Goal: Task Accomplishment & Management: Manage account settings

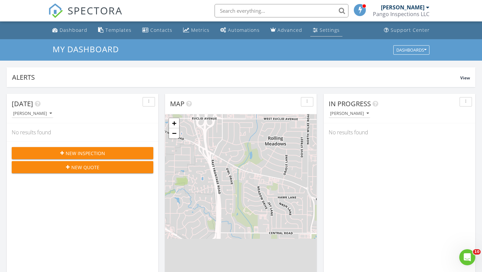
click at [313, 29] on div "Settings" at bounding box center [315, 29] width 5 height 5
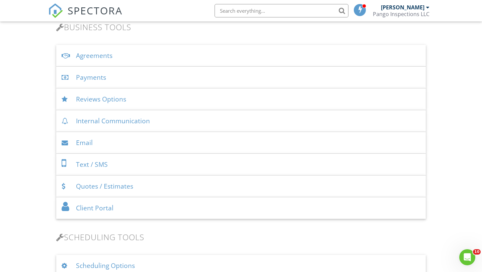
scroll to position [227, 0]
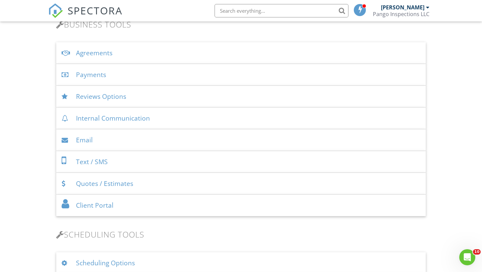
click at [139, 143] on div "Email" at bounding box center [240, 140] width 369 height 22
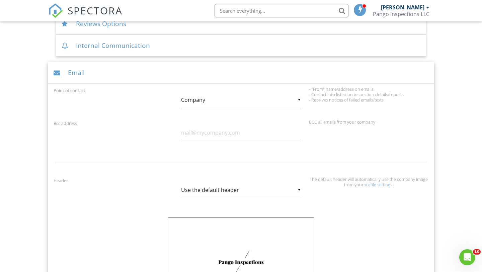
scroll to position [303, 0]
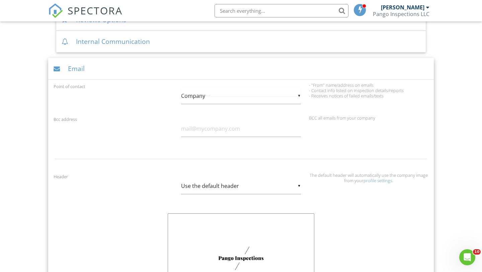
click at [245, 96] on div "▼ Company Inspector Company Inspector Company" at bounding box center [240, 96] width 119 height 16
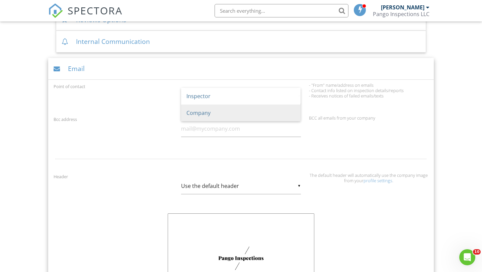
scroll to position [0, 0]
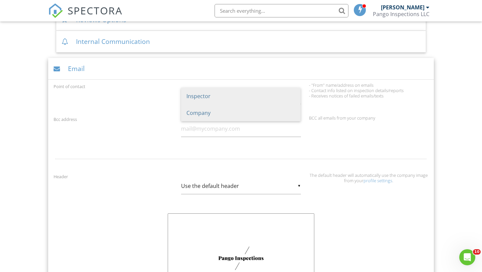
click at [205, 100] on span "Inspector" at bounding box center [240, 96] width 119 height 17
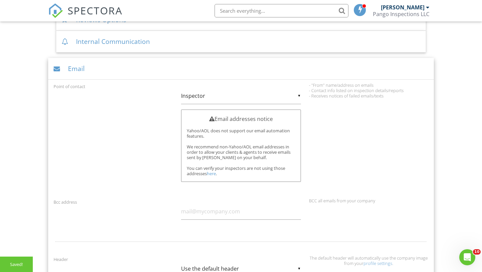
click at [158, 124] on div "Point of contact ▼ Inspector Inspector Company Inspector Company Email addresse…" at bounding box center [241, 138] width 383 height 113
click at [209, 101] on div "▼ Inspector Inspector Company Inspector Company" at bounding box center [240, 96] width 119 height 16
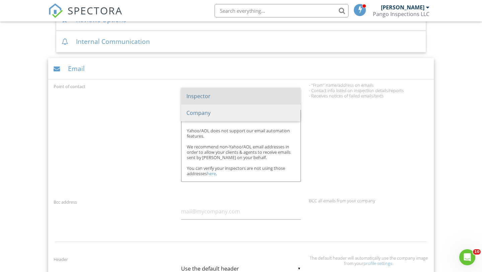
click at [208, 113] on span "Company" at bounding box center [240, 112] width 119 height 17
type input "Company"
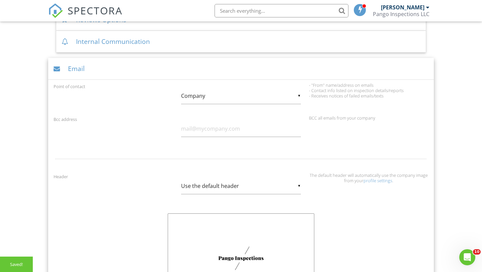
click at [222, 94] on div "▼ Company Inspector Company Inspector Company" at bounding box center [240, 96] width 119 height 16
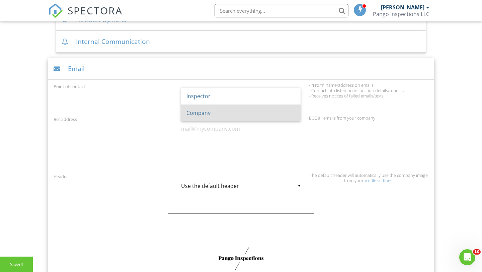
click at [146, 132] on div "Bcc address BCC all emails from your company" at bounding box center [241, 130] width 383 height 30
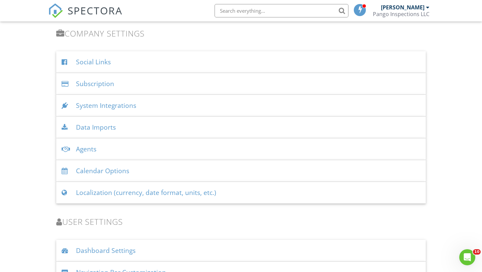
scroll to position [1252, 0]
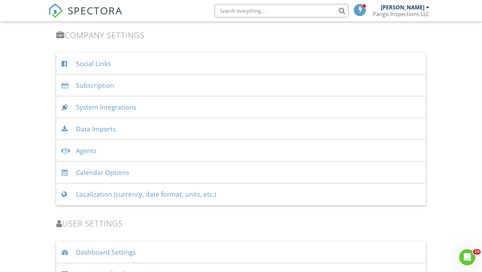
click at [111, 148] on div "Agents" at bounding box center [240, 151] width 369 height 22
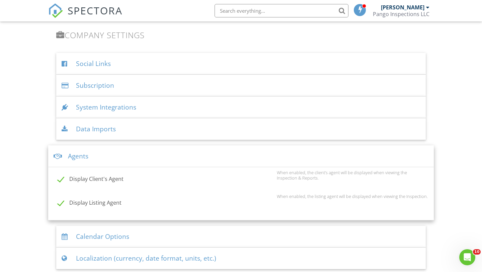
click at [111, 148] on div "Agents" at bounding box center [240, 156] width 385 height 22
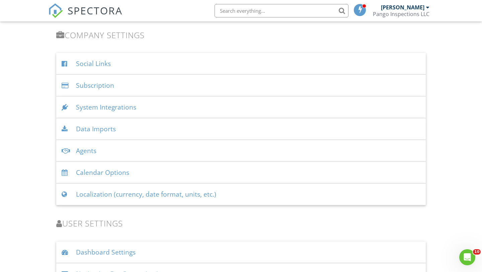
click at [115, 130] on div "Data Imports" at bounding box center [240, 129] width 369 height 22
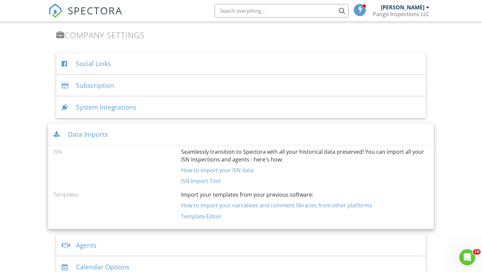
click at [91, 132] on div "Data Imports" at bounding box center [240, 134] width 385 height 22
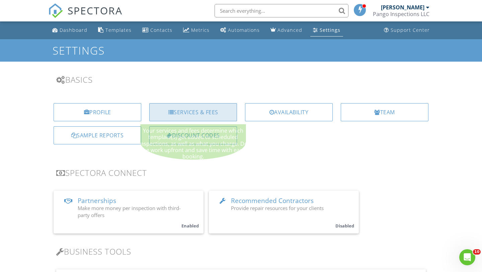
click at [209, 114] on div "Services & Fees" at bounding box center [193, 112] width 88 height 18
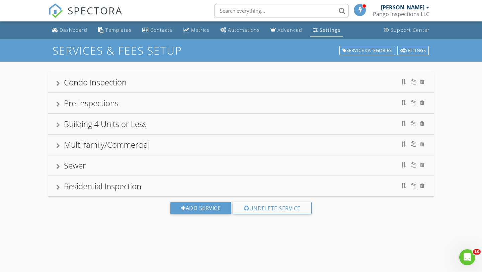
click at [332, 28] on div "Settings" at bounding box center [329, 30] width 21 height 6
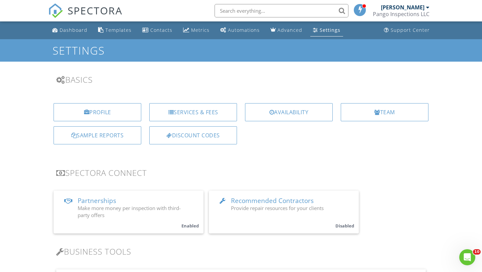
click at [302, 215] on link "Recommended Contractors Provide repair resources for your clients Disabled" at bounding box center [284, 211] width 150 height 43
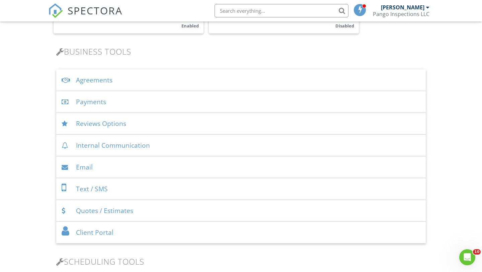
scroll to position [207, 0]
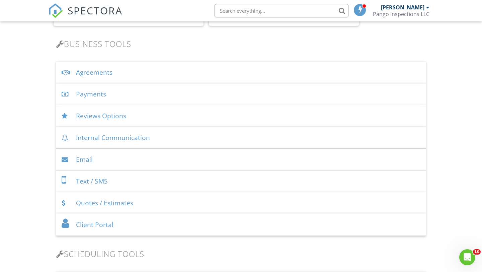
click at [197, 111] on div "Reviews Options" at bounding box center [240, 116] width 369 height 22
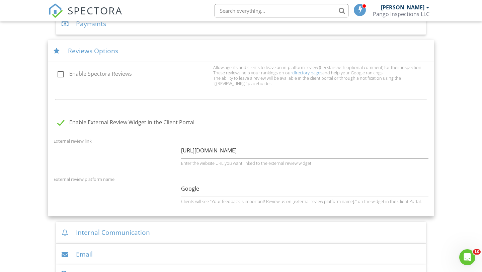
scroll to position [243, 0]
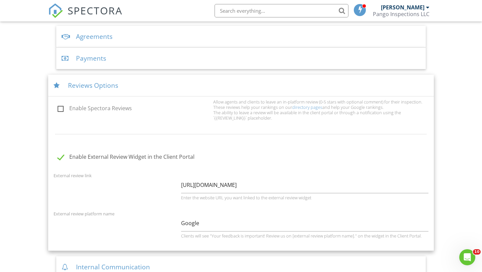
click at [106, 85] on div "Reviews Options" at bounding box center [240, 86] width 385 height 22
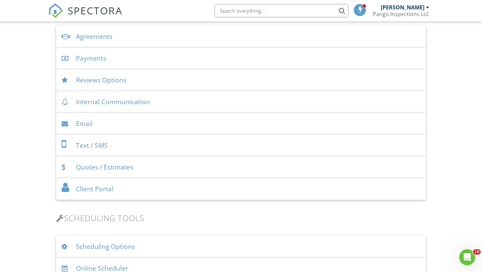
click at [109, 59] on div "Payments" at bounding box center [240, 58] width 369 height 22
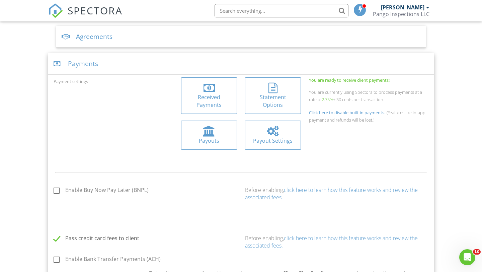
click at [82, 65] on div "Payments" at bounding box center [240, 64] width 385 height 22
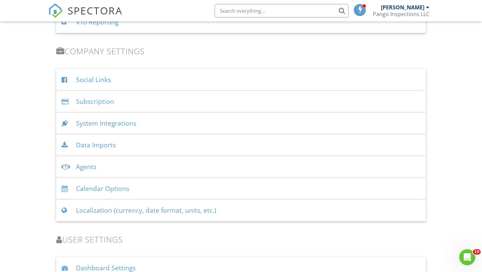
scroll to position [798, 0]
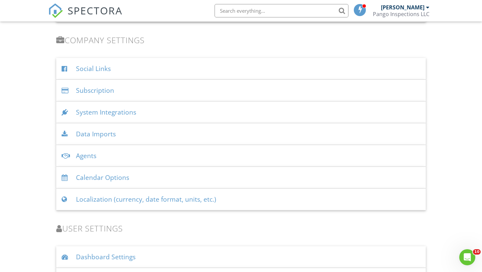
click at [119, 115] on div "System Integrations" at bounding box center [240, 112] width 369 height 22
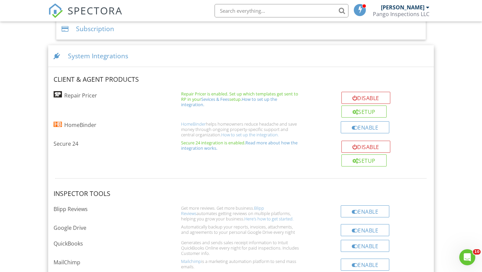
scroll to position [862, 0]
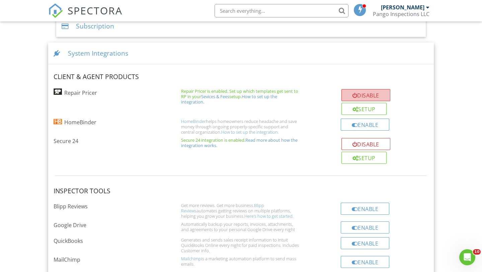
click at [363, 95] on button "Disable" at bounding box center [365, 95] width 49 height 12
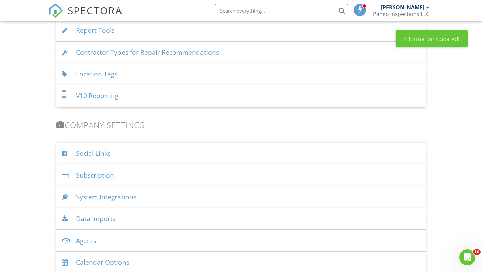
scroll to position [714, 0]
click at [264, 197] on div "System Integrations" at bounding box center [240, 196] width 369 height 22
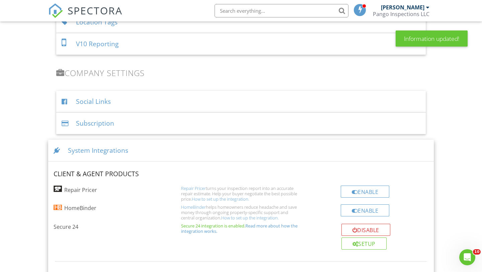
scroll to position [773, 0]
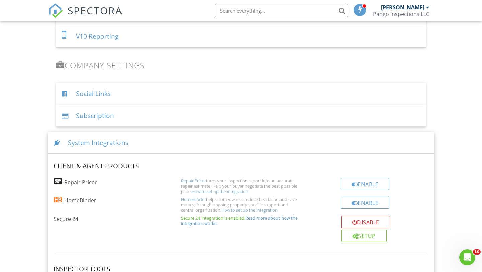
click at [221, 210] on link "How to set up the integration." at bounding box center [250, 210] width 58 height 6
click at [367, 203] on div "Enable" at bounding box center [364, 202] width 49 height 12
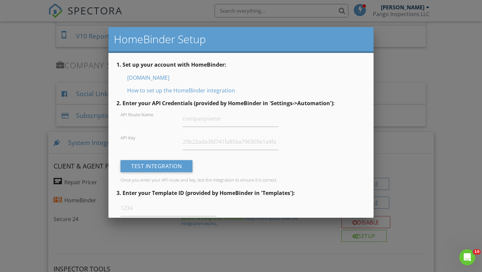
click at [411, 54] on div at bounding box center [241, 136] width 482 height 339
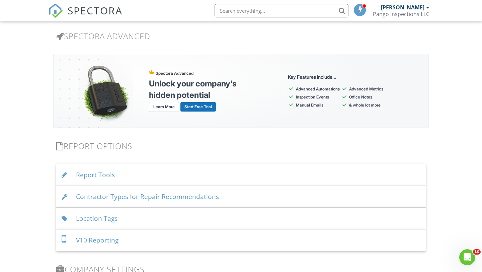
scroll to position [568, 0]
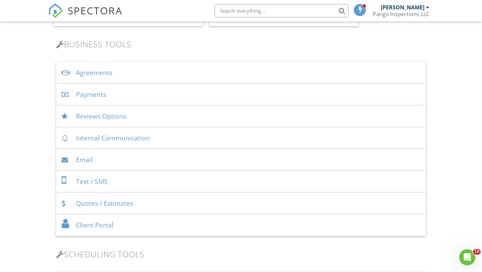
scroll to position [198, 0]
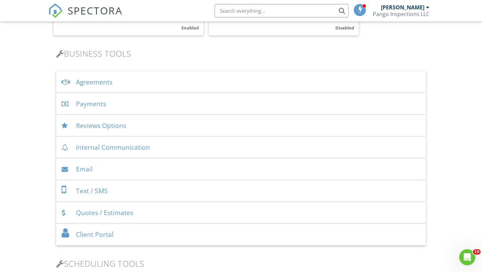
click at [185, 168] on div "Email" at bounding box center [240, 169] width 369 height 22
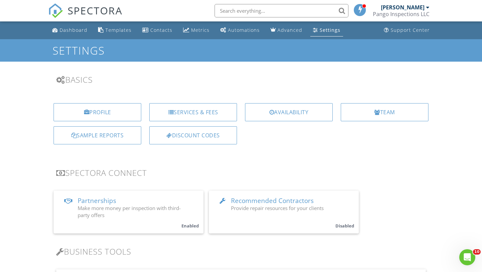
click at [323, 32] on div "Settings" at bounding box center [329, 30] width 21 height 6
